Goal: Information Seeking & Learning: Check status

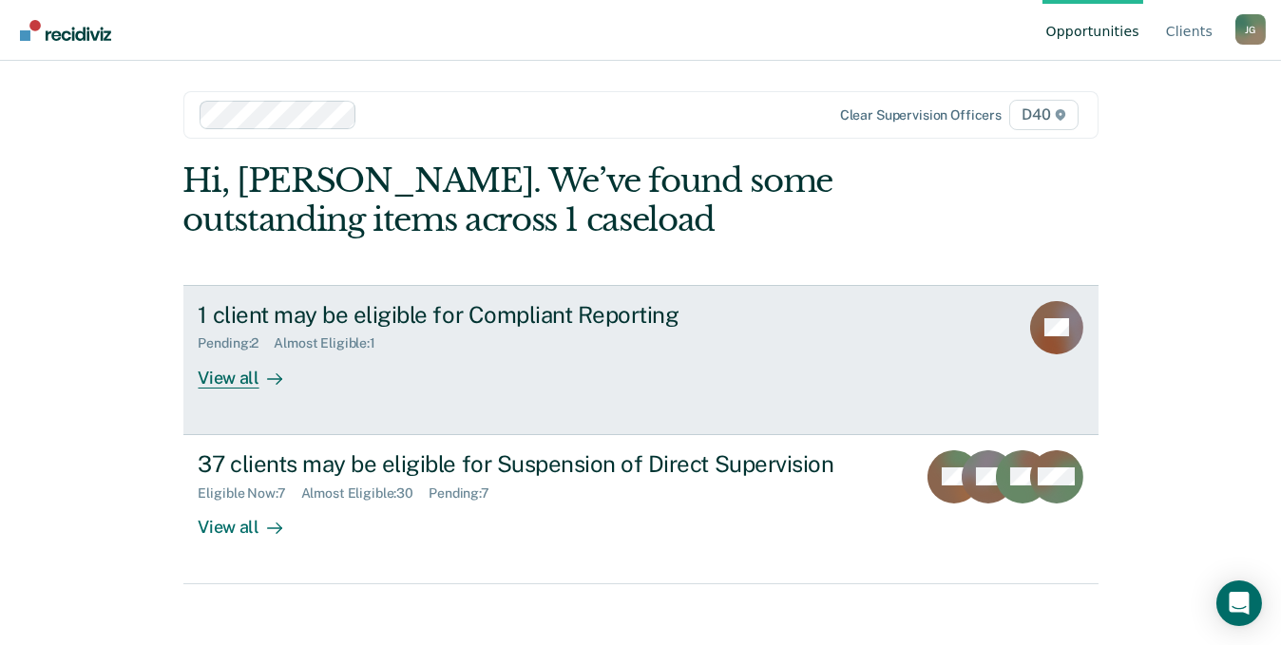
click at [221, 381] on div "View all" at bounding box center [252, 370] width 106 height 37
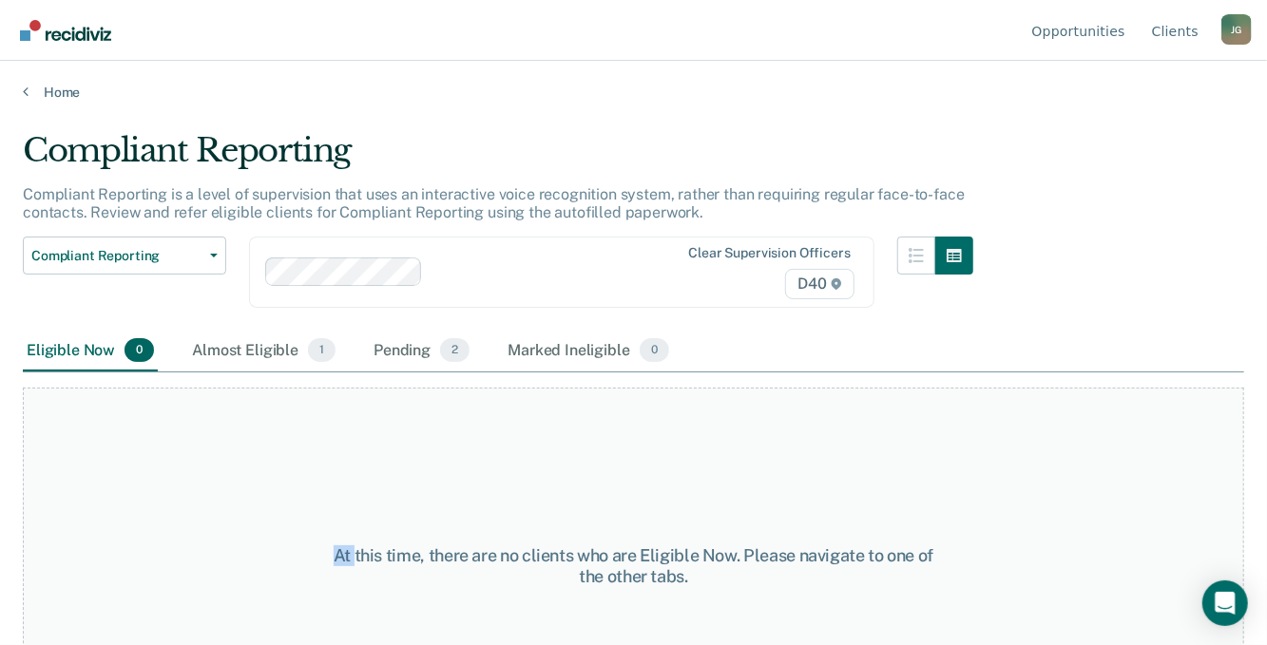
click at [221, 381] on div "At this time, there are no clients who are Eligible Now. Please navigate to one…" at bounding box center [633, 558] width 1221 height 372
click at [431, 343] on div "Pending 2" at bounding box center [422, 352] width 104 height 42
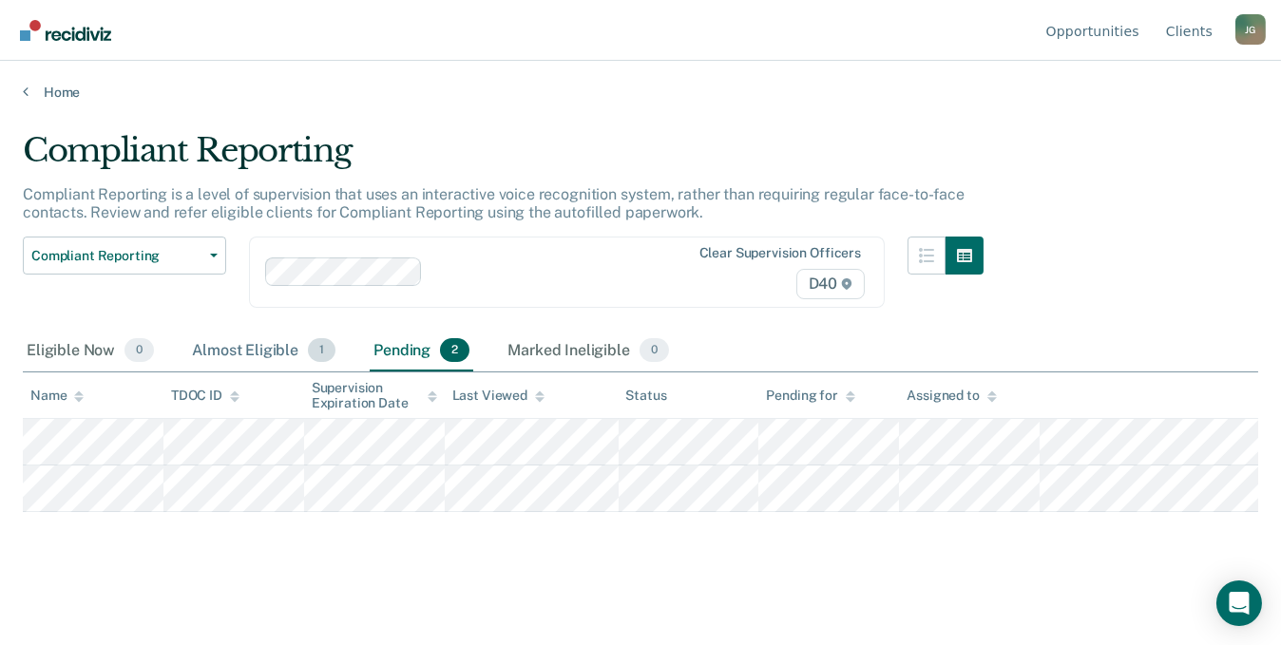
click at [248, 348] on div "Almost Eligible 1" at bounding box center [263, 352] width 151 height 42
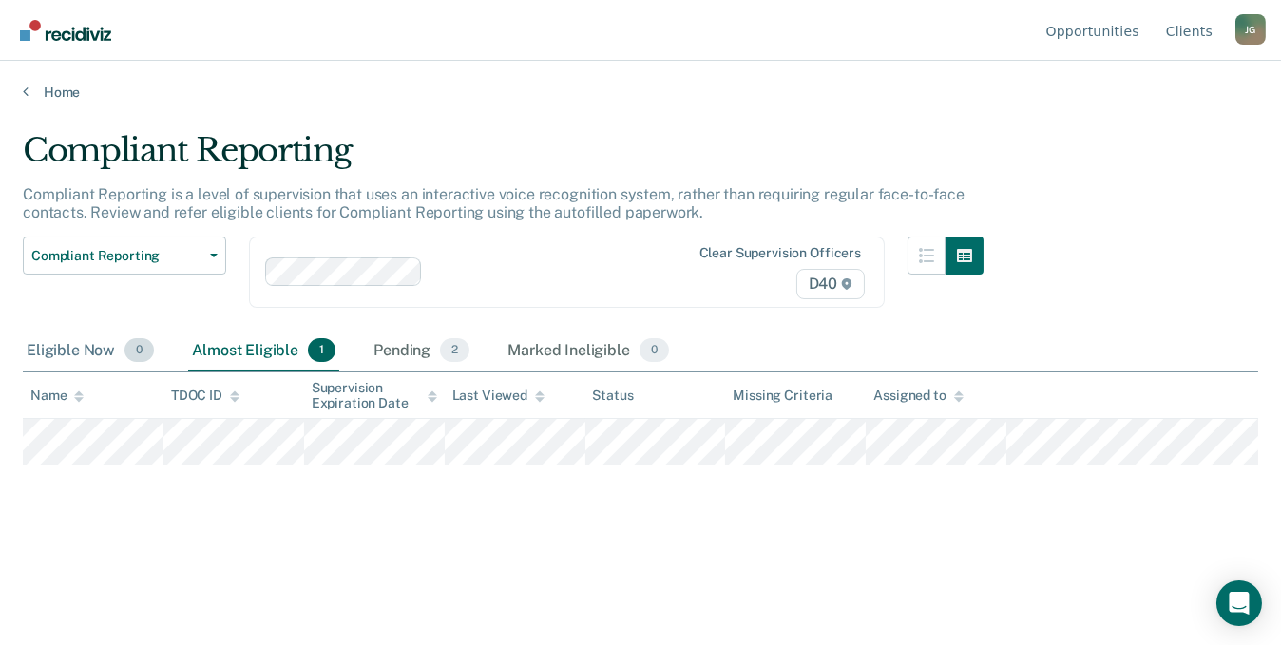
click at [75, 347] on div "Eligible Now 0" at bounding box center [90, 352] width 135 height 42
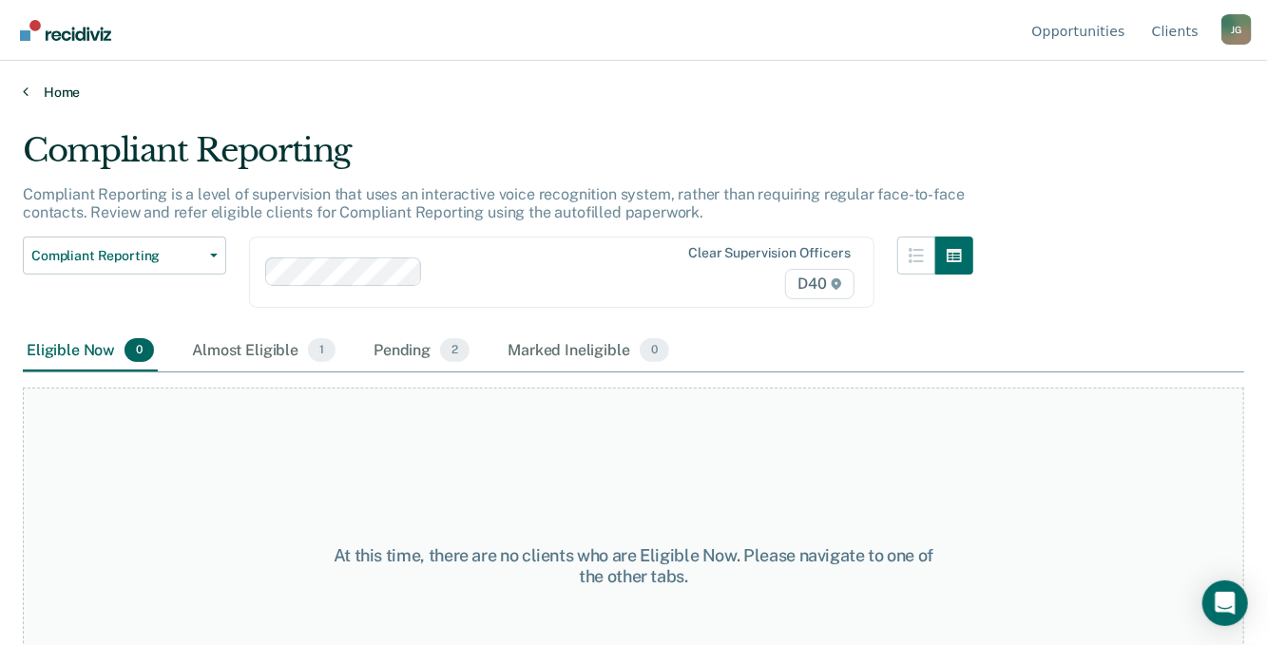
click at [45, 86] on link "Home" at bounding box center [633, 92] width 1221 height 17
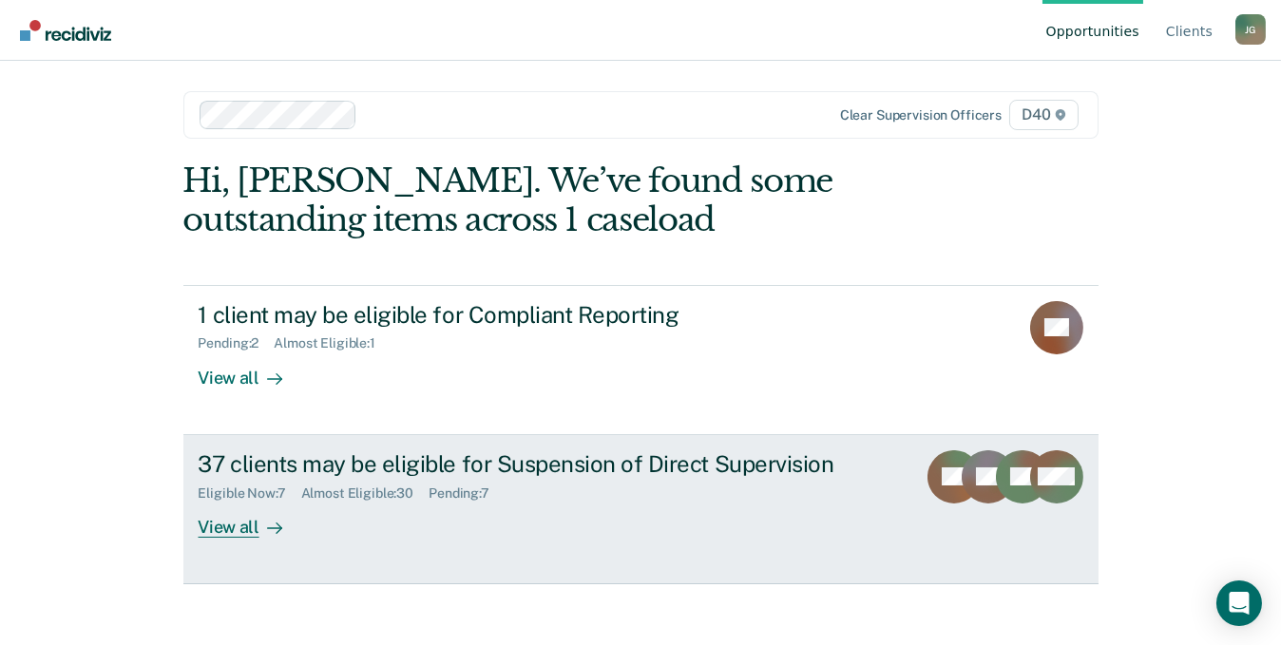
click at [229, 530] on div "View all" at bounding box center [252, 519] width 106 height 37
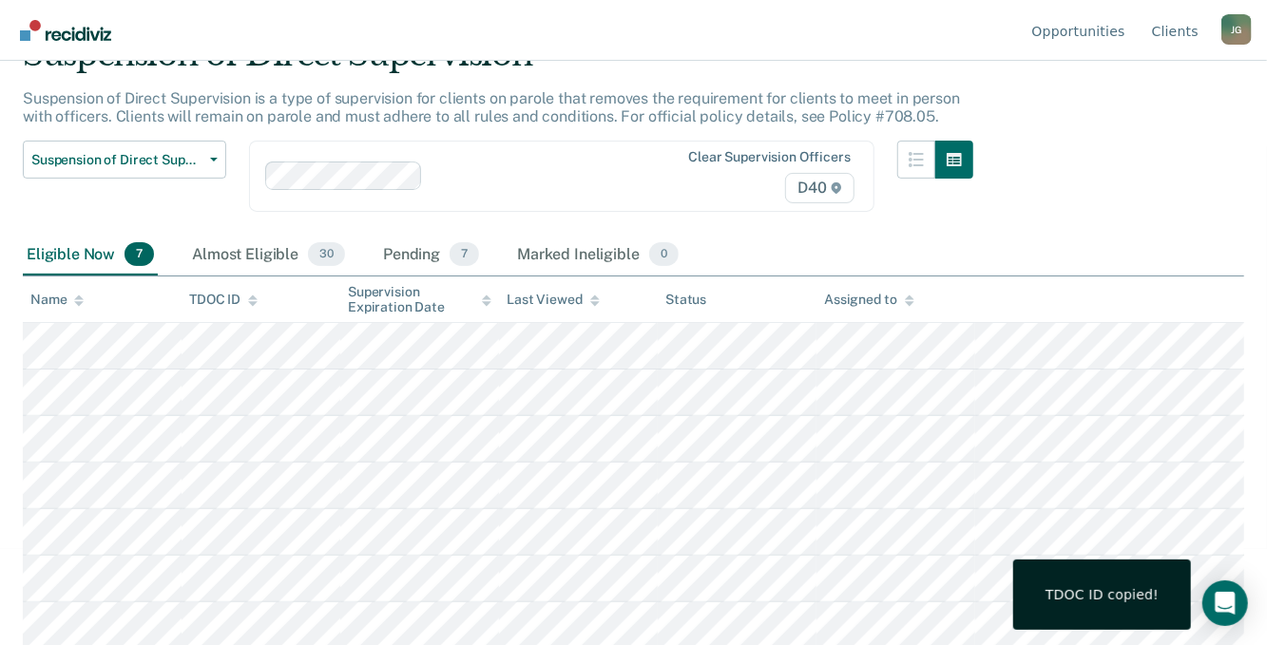
scroll to position [97, 0]
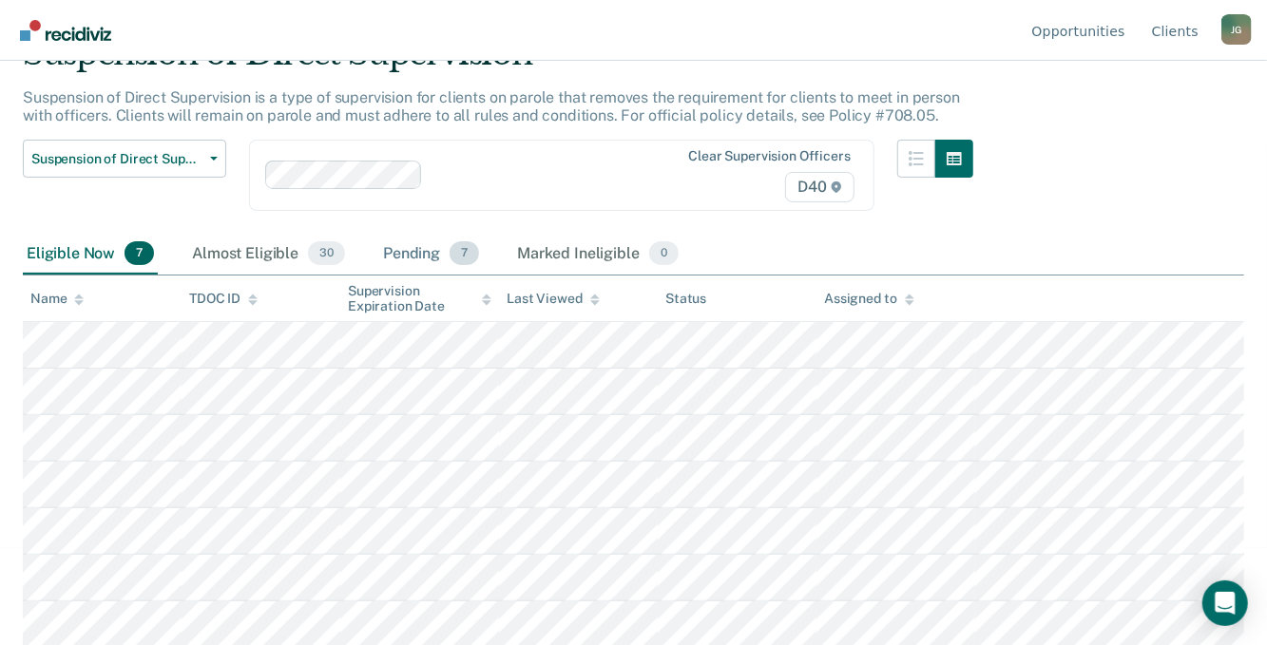
click at [418, 244] on div "Pending 7" at bounding box center [431, 255] width 104 height 42
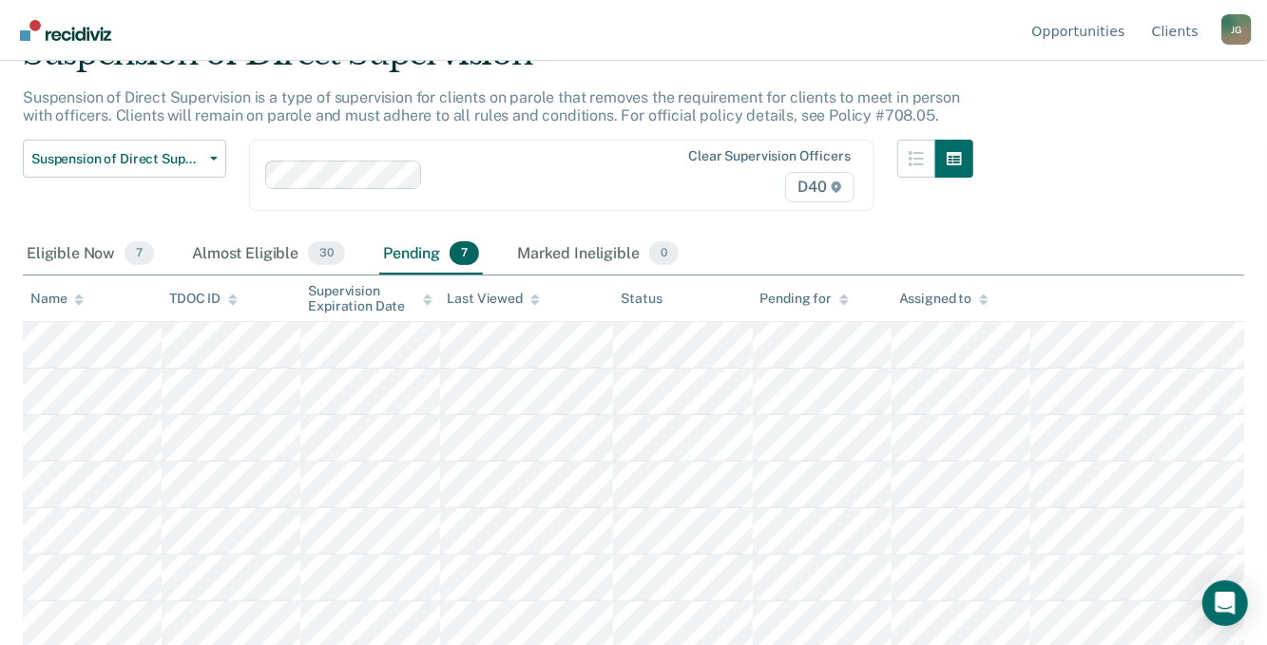
click at [1144, 236] on div "Eligible Now 7 Almost Eligible 30 Pending 7 Marked Ineligible 0" at bounding box center [633, 255] width 1221 height 43
click at [732, 219] on div "Suspension of Direct Supervision Compliant Reporting Supervision Level Downgrad…" at bounding box center [498, 187] width 950 height 94
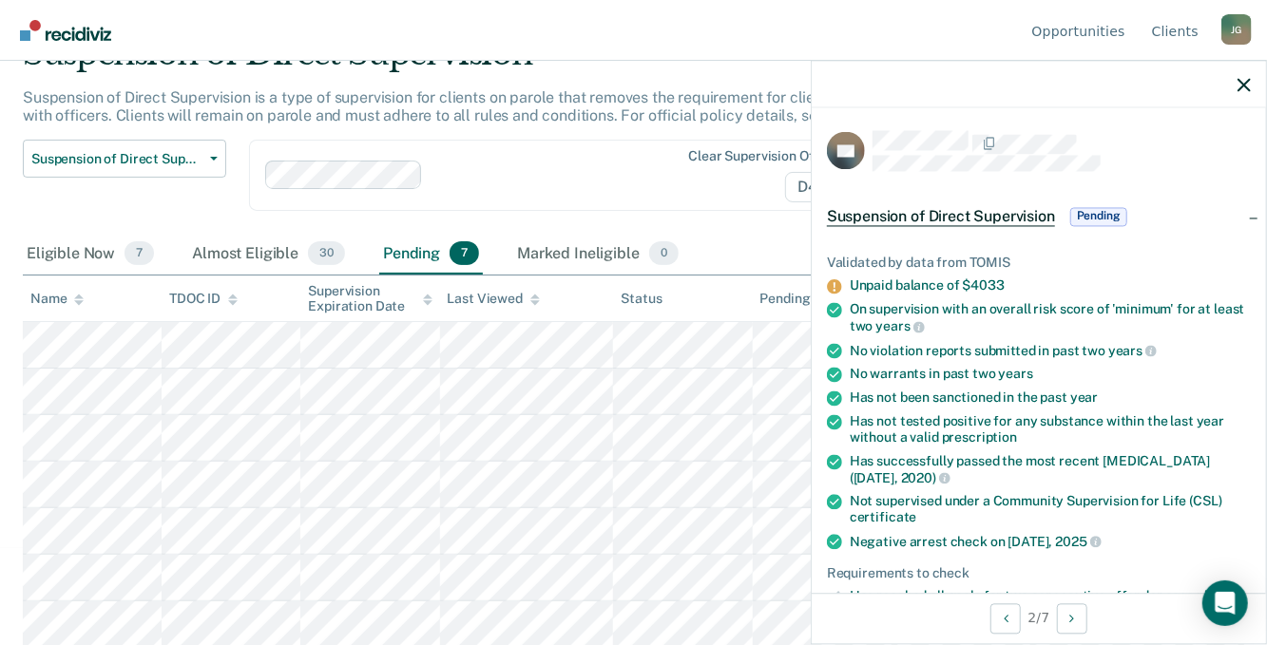
click at [747, 23] on nav "Opportunities Client s [PERSON_NAME] St [PERSON_NAME] Profile How it works Log …" at bounding box center [633, 30] width 1236 height 60
click at [749, 30] on nav "Opportunities Client s [PERSON_NAME] St [PERSON_NAME] Profile How it works Log …" at bounding box center [633, 30] width 1236 height 60
click at [1244, 78] on icon "button" at bounding box center [1243, 84] width 13 height 13
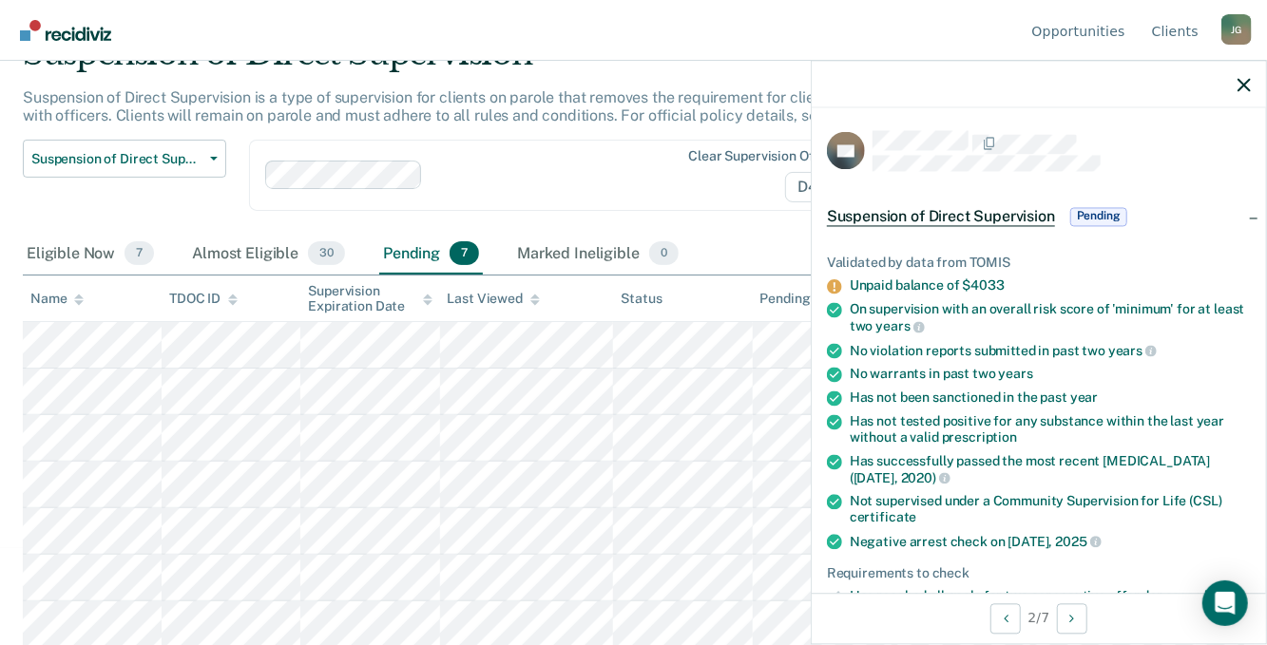
click at [1244, 78] on div at bounding box center [1038, 85] width 454 height 48
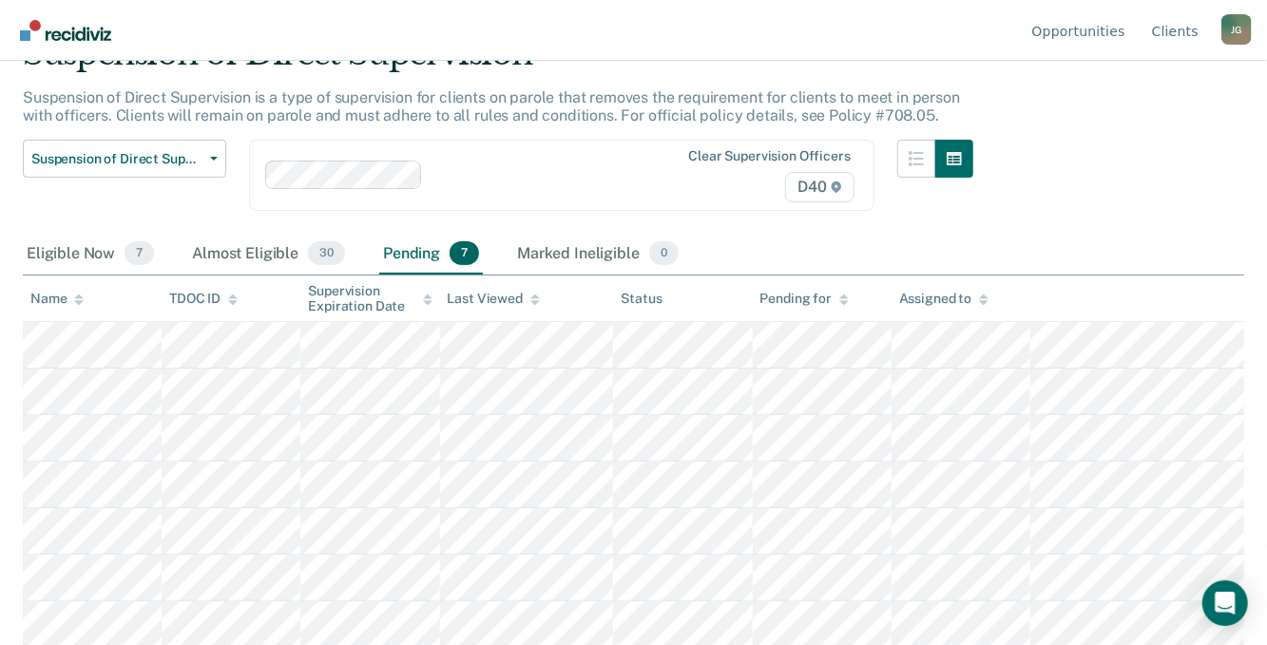
click at [704, 27] on nav "Opportunities Client s [PERSON_NAME] St [PERSON_NAME] Profile How it works Log …" at bounding box center [633, 30] width 1236 height 60
click at [249, 255] on div "Almost Eligible 30" at bounding box center [268, 255] width 161 height 42
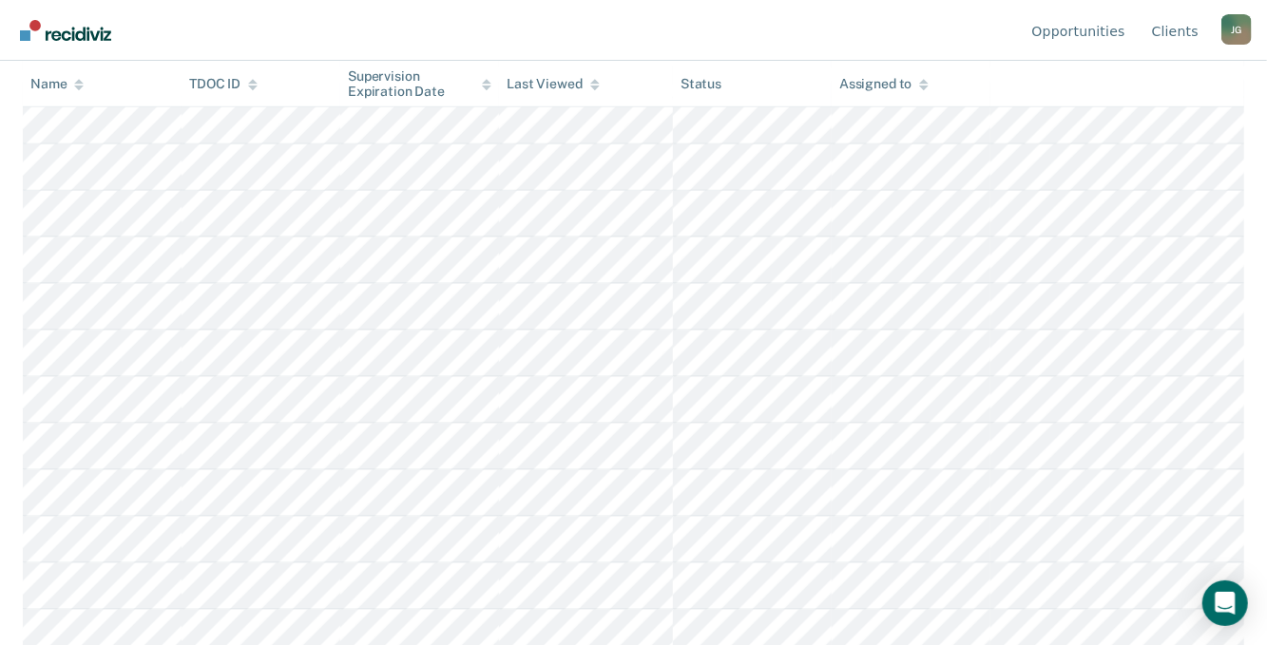
scroll to position [1220, 0]
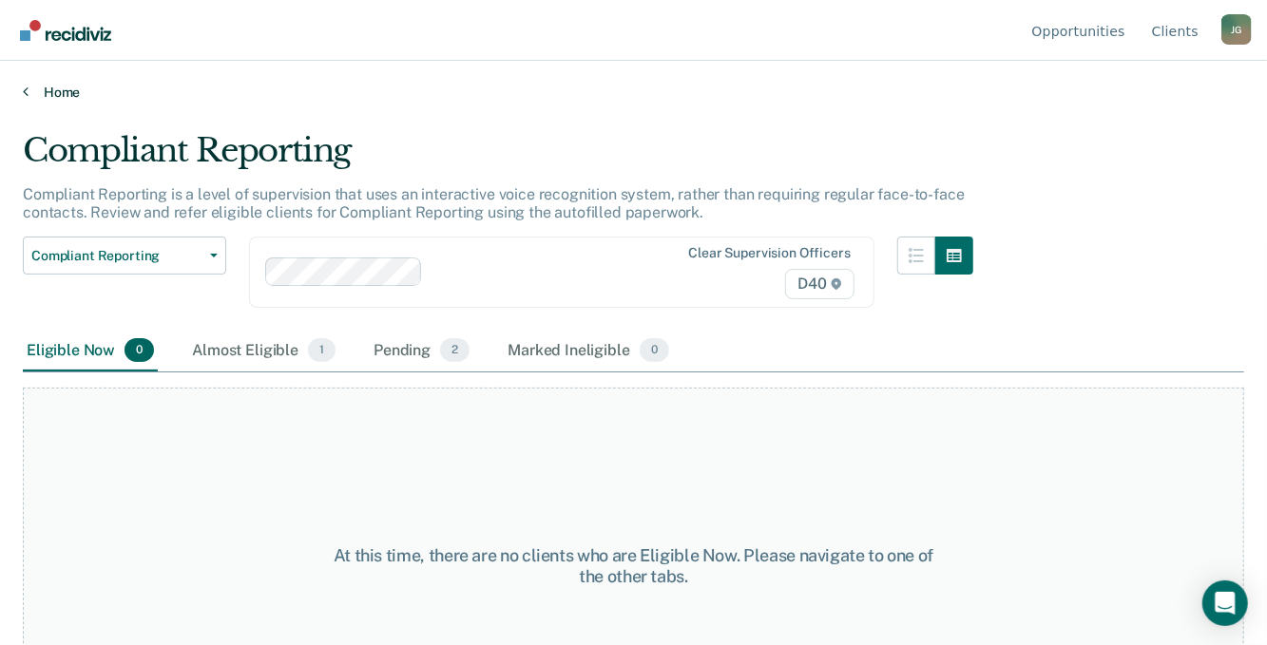
click at [57, 95] on link "Home" at bounding box center [633, 92] width 1221 height 17
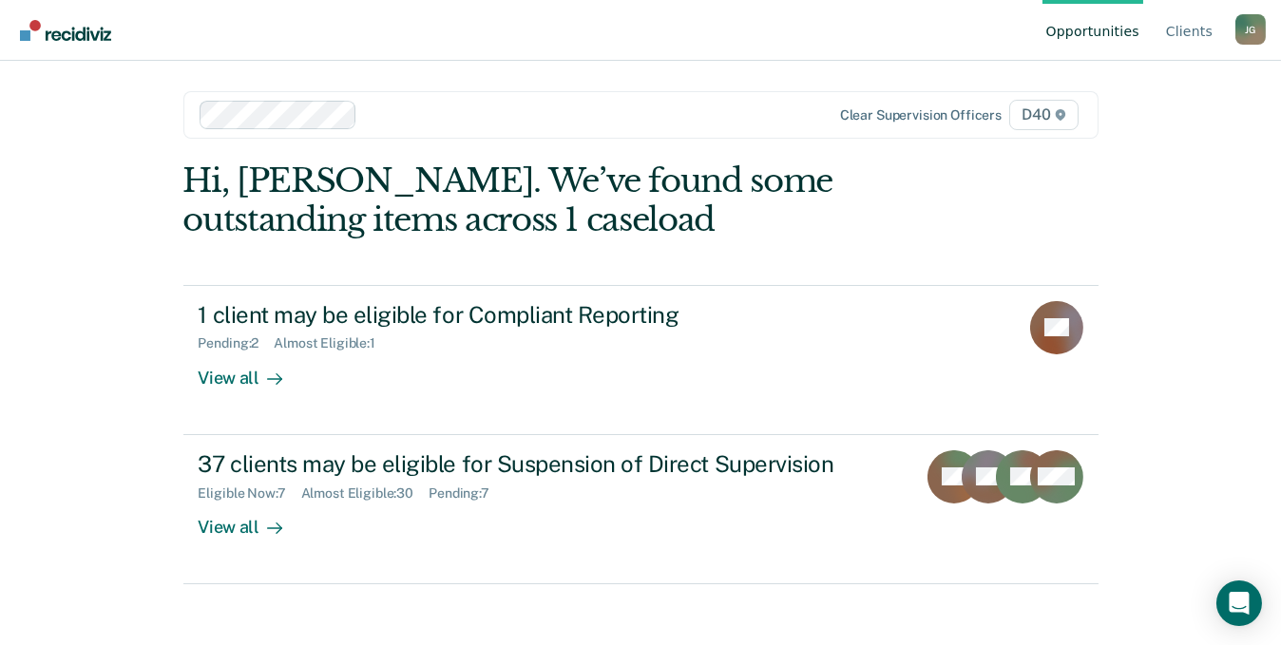
click at [57, 95] on div "Opportunities Client s [PERSON_NAME] St [PERSON_NAME] Profile How it works Log …" at bounding box center [640, 322] width 1281 height 645
click at [467, 32] on nav "Opportunities Client s [PERSON_NAME] St [PERSON_NAME] Profile How it works Log …" at bounding box center [640, 30] width 1250 height 60
click at [556, 41] on nav "Opportunities Client s [PERSON_NAME] St [PERSON_NAME] Profile How it works Log …" at bounding box center [640, 30] width 1250 height 60
